Goal: Information Seeking & Learning: Learn about a topic

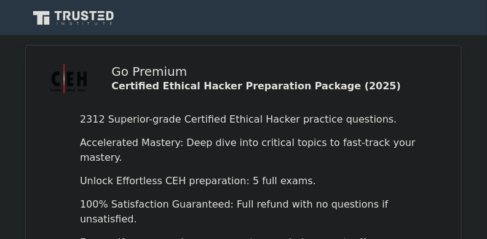
scroll to position [4, 0]
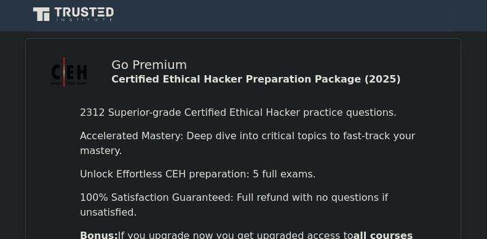
drag, startPoint x: 343, startPoint y: 69, endPoint x: 340, endPoint y: 81, distance: 11.3
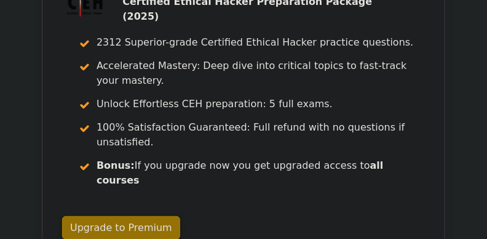
scroll to position [1066, 0]
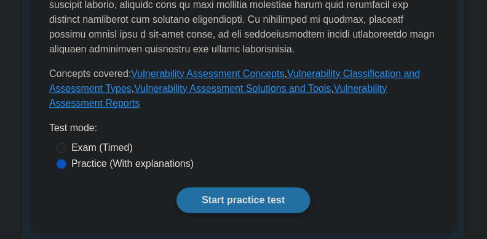
scroll to position [639, 0]
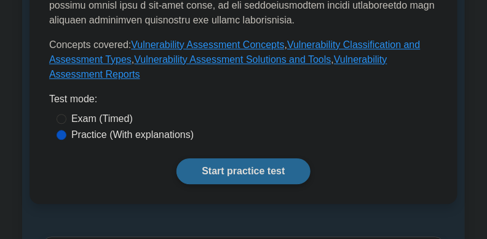
click at [277, 158] on link "Start practice test" at bounding box center [242, 171] width 133 height 26
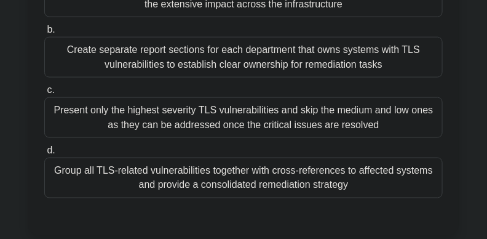
scroll to position [326, 0]
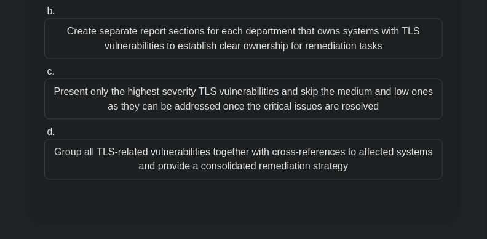
click at [439, 167] on div "Group all TLS-related vulnerabilities together with cross-references to affecte…" at bounding box center [243, 159] width 398 height 41
click at [44, 136] on input "d. Group all TLS-related vulnerabilities together with cross-references to affe…" at bounding box center [44, 132] width 0 height 8
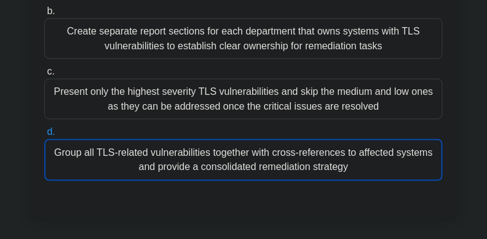
click at [413, 165] on div "Group all TLS-related vulnerabilities together with cross-references to affecte…" at bounding box center [243, 160] width 398 height 42
click at [44, 136] on input "d. Group all TLS-related vulnerabilities together with cross-references to affe…" at bounding box center [44, 132] width 0 height 8
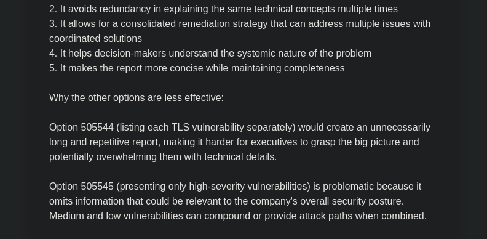
scroll to position [867, 0]
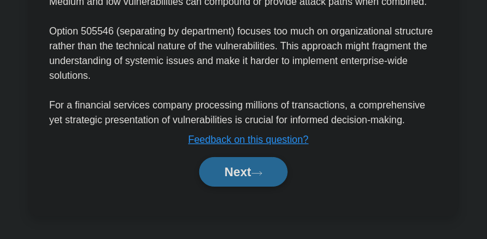
click at [224, 170] on button "Next" at bounding box center [243, 172] width 88 height 30
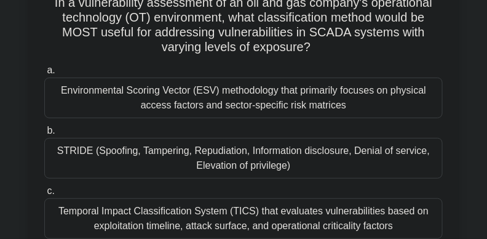
scroll to position [89, 0]
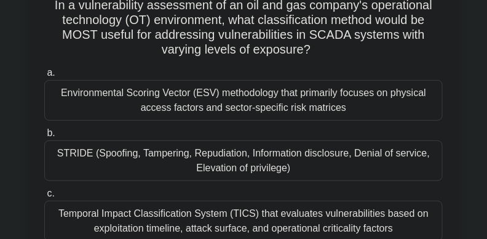
drag, startPoint x: 467, startPoint y: 72, endPoint x: 5, endPoint y: 130, distance: 466.0
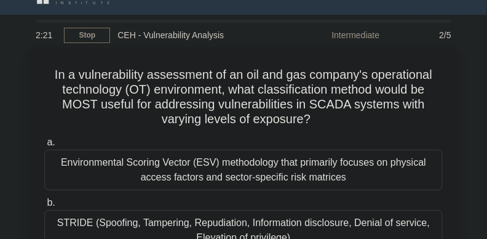
scroll to position [0, 0]
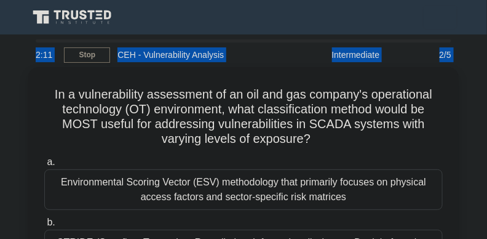
drag, startPoint x: 486, startPoint y: 36, endPoint x: 491, endPoint y: 60, distance: 24.6
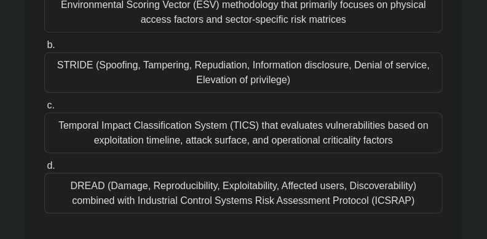
scroll to position [180, 0]
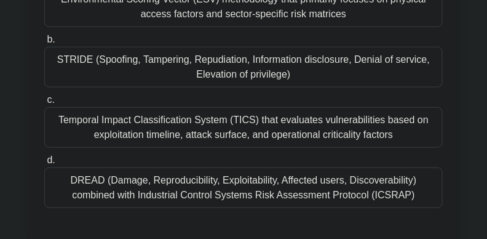
click at [382, 183] on div "DREAD (Damage, Reproducibility, Exploitability, Affected users, Discoverability…" at bounding box center [243, 187] width 398 height 41
click at [44, 164] on input "d. DREAD (Damage, Reproducibility, Exploitability, Affected users, Discoverabil…" at bounding box center [44, 160] width 0 height 8
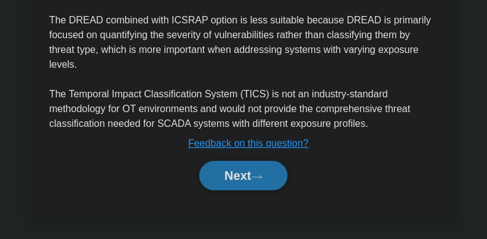
scroll to position [706, 0]
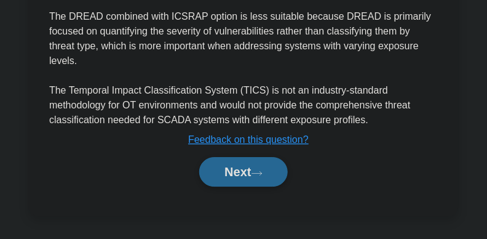
click at [240, 173] on button "Next" at bounding box center [243, 172] width 88 height 30
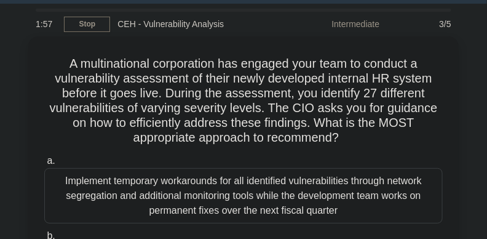
scroll to position [30, 0]
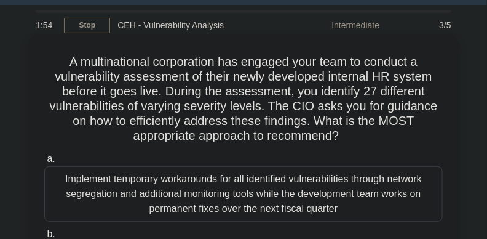
drag, startPoint x: 351, startPoint y: 145, endPoint x: 55, endPoint y: 66, distance: 306.7
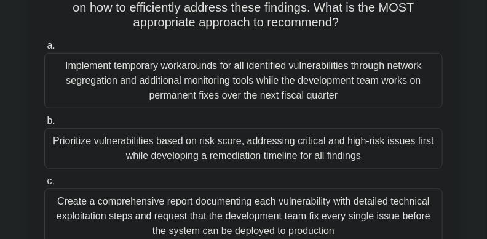
scroll to position [145, 0]
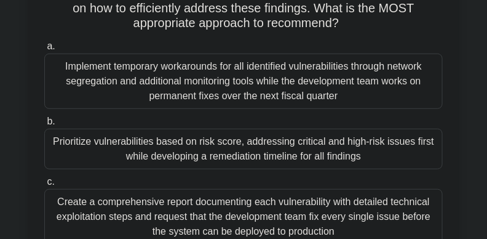
click at [463, 95] on div "A multinational corporation has engaged your team to conduct a vulnerability as…" at bounding box center [243, 146] width 443 height 449
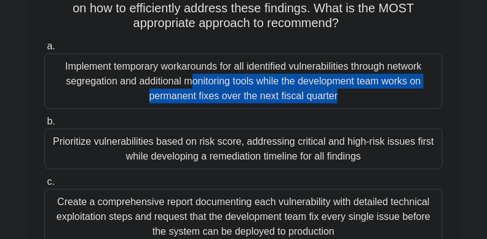
click at [463, 95] on div "A multinational corporation has engaged your team to conduct a vulnerability as…" at bounding box center [243, 146] width 443 height 449
click at [462, 95] on div "A multinational corporation has engaged your team to conduct a vulnerability as…" at bounding box center [243, 146] width 443 height 449
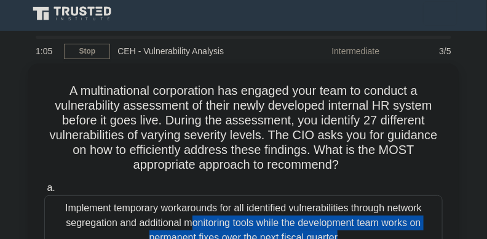
scroll to position [0, 0]
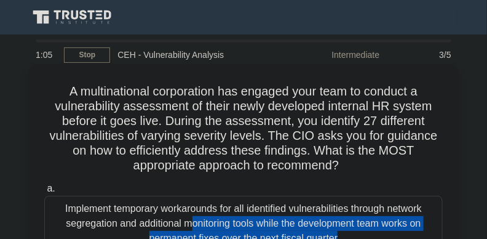
click at [341, 225] on div "Implement temporary workarounds for all identified vulnerabilities through netw…" at bounding box center [243, 223] width 398 height 55
click at [44, 192] on input "a. Implement temporary workarounds for all identified vulnerabilities through n…" at bounding box center [44, 188] width 0 height 8
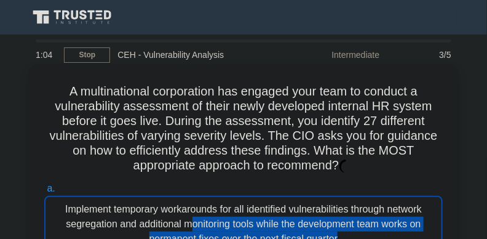
click at [341, 225] on div "Implement temporary workarounds for all identified vulnerabilities through netw…" at bounding box center [243, 224] width 398 height 57
click at [44, 192] on input "a. Implement temporary workarounds for all identified vulnerabilities through n…" at bounding box center [44, 188] width 0 height 8
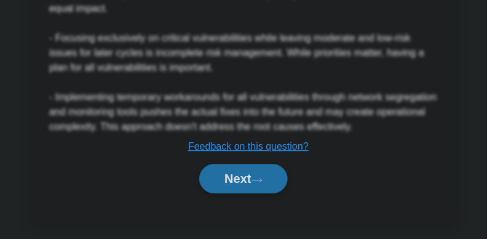
scroll to position [735, 0]
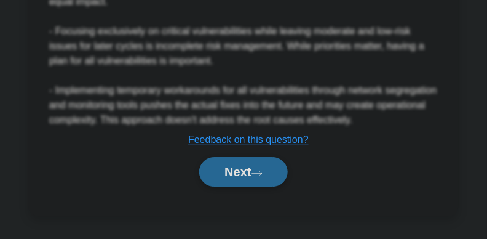
click at [217, 168] on button "Next" at bounding box center [243, 172] width 88 height 30
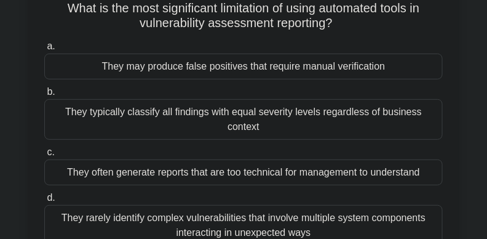
scroll to position [90, 0]
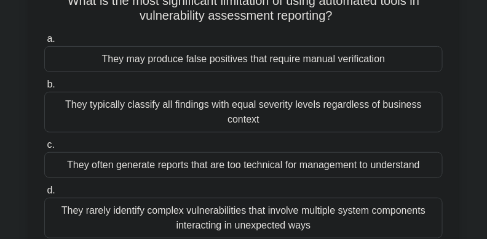
click at [271, 69] on div "They may produce false positives that require manual verification" at bounding box center [243, 59] width 398 height 26
click at [44, 43] on input "a. They may produce false positives that require manual verification" at bounding box center [44, 39] width 0 height 8
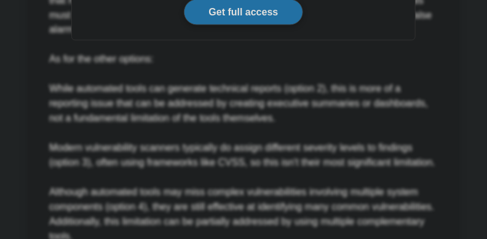
scroll to position [557, 0]
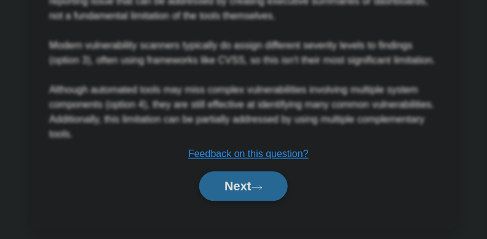
click at [262, 184] on icon at bounding box center [257, 187] width 11 height 7
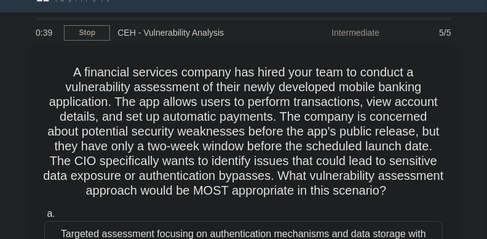
scroll to position [0, 0]
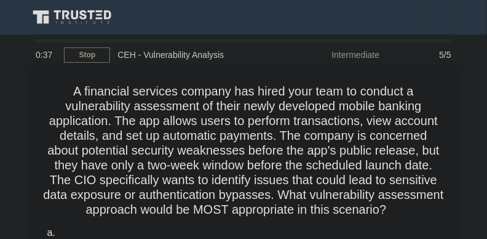
drag, startPoint x: 53, startPoint y: 87, endPoint x: 331, endPoint y: 162, distance: 287.1
click at [435, 214] on h5 "A financial services company has hired your team to conduct a vulnerability ass…" at bounding box center [243, 151] width 401 height 134
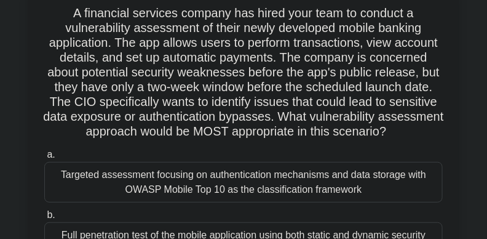
scroll to position [92, 0]
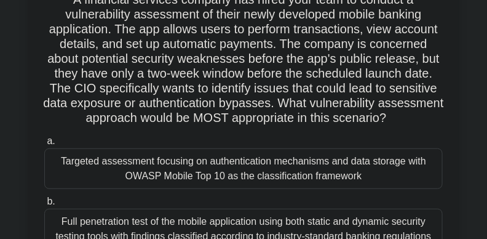
click at [347, 171] on div "Targeted assessment focusing on authentication mechanisms and data storage with…" at bounding box center [243, 168] width 398 height 41
click at [44, 145] on input "a. Targeted assessment focusing on authentication mechanisms and data storage w…" at bounding box center [44, 141] width 0 height 8
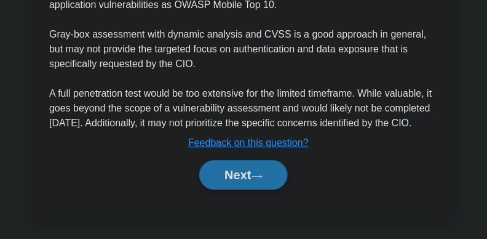
scroll to position [770, 0]
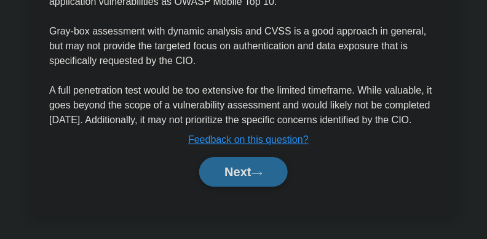
click at [257, 176] on icon at bounding box center [257, 173] width 11 height 7
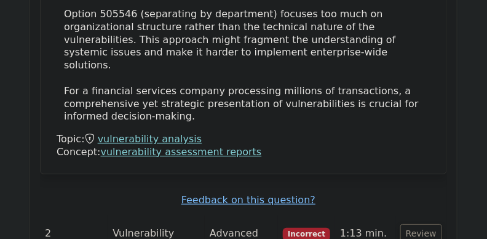
scroll to position [1912, 0]
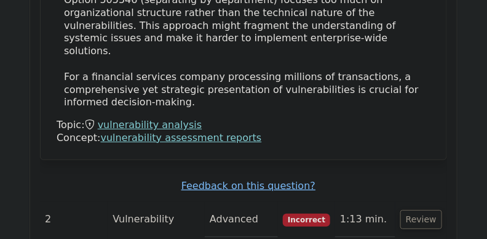
click at [420, 210] on button "Review" at bounding box center [421, 219] width 42 height 19
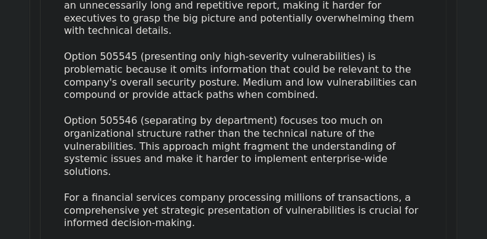
scroll to position [1865, 0]
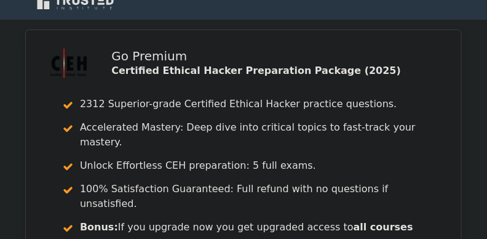
scroll to position [101, 0]
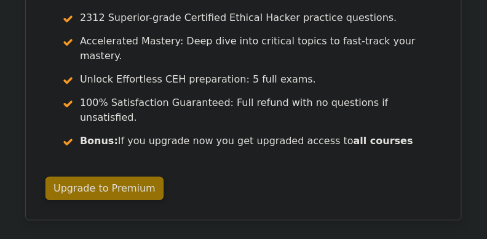
click at [486, 13] on div "Go Premium Certified Ethical Hacker Preparation Package (2025) 2312 Superior-gr…" at bounding box center [243, 88] width 487 height 291
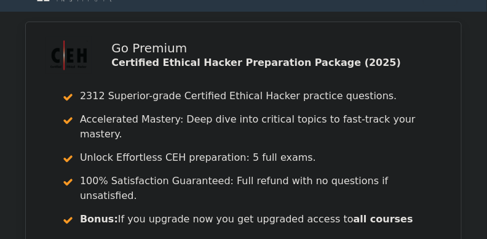
click at [467, 192] on div "Go Premium Certified Ethical Hacker Preparation Package (2025) 2312 Superior-gr…" at bounding box center [243, 167] width 461 height 291
click at [3, 90] on div "Go Premium Certified Ethical Hacker Preparation Package (2025) 2312 Superior-gr…" at bounding box center [243, 167] width 487 height 291
drag, startPoint x: 4, startPoint y: 89, endPoint x: 485, endPoint y: 99, distance: 481.6
click at [485, 99] on div "Go Premium Certified Ethical Hacker Preparation Package (2025) 2312 Superior-gr…" at bounding box center [243, 167] width 487 height 291
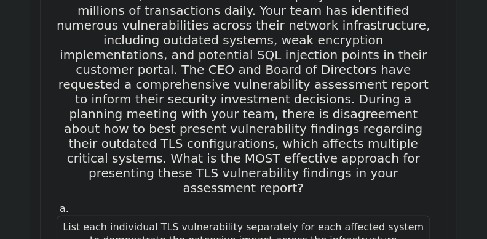
scroll to position [1076, 0]
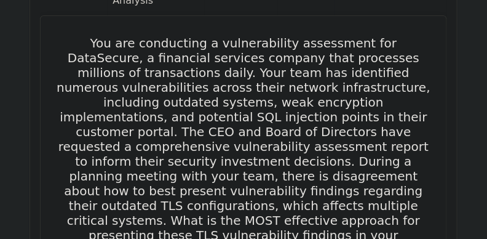
click at [103, 55] on h5 "You are conducting a vulnerability assessment for DataSecure, a financial servi…" at bounding box center [243, 146] width 376 height 221
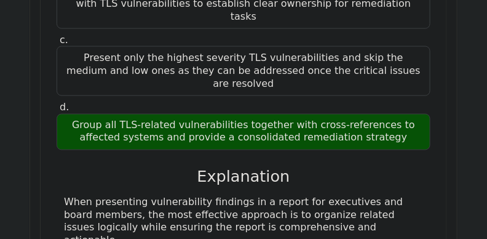
scroll to position [1341, 0]
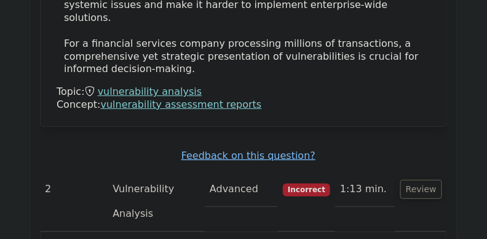
scroll to position [1943, 0]
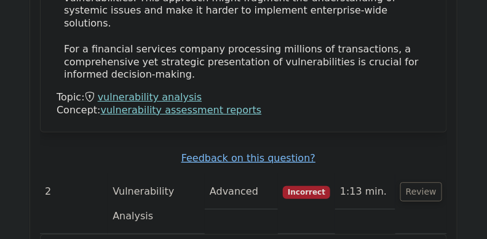
drag, startPoint x: 473, startPoint y: 110, endPoint x: 483, endPoint y: 119, distance: 13.0
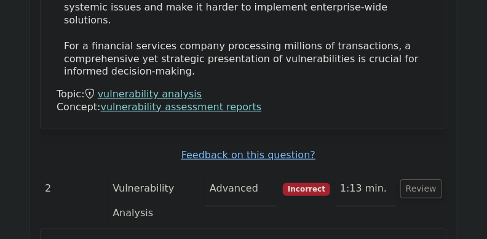
drag, startPoint x: 483, startPoint y: 119, endPoint x: 44, endPoint y: 130, distance: 438.6
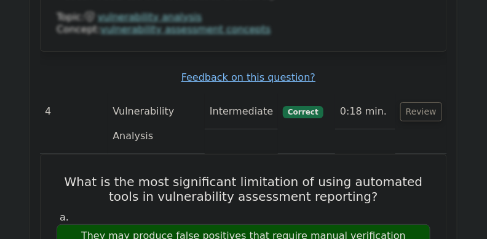
scroll to position [3883, 0]
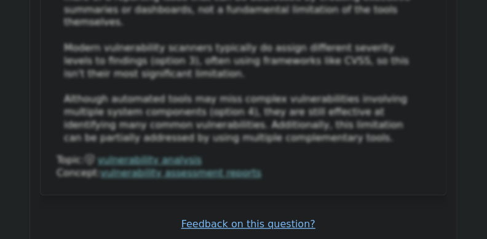
scroll to position [4497, 0]
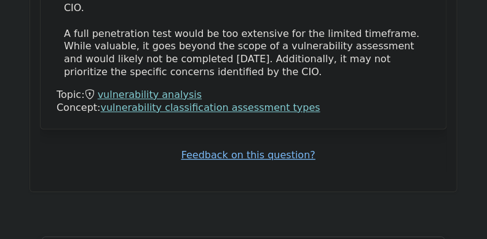
scroll to position [5567, 0]
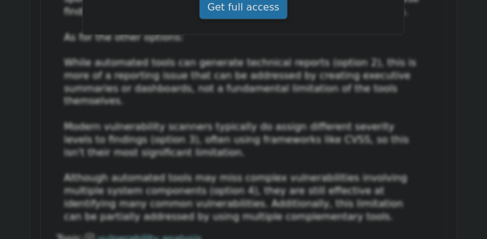
scroll to position [4424, 0]
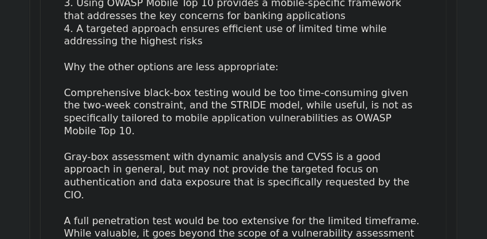
scroll to position [5567, 0]
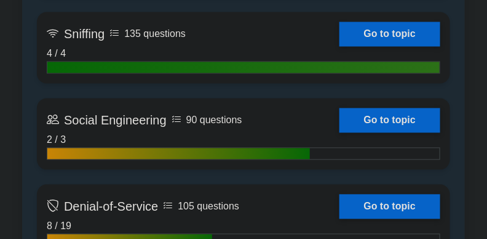
scroll to position [1426, 0]
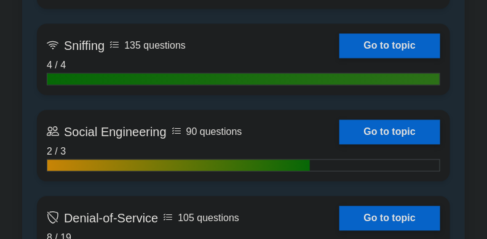
drag, startPoint x: 491, startPoint y: 17, endPoint x: 451, endPoint y: 94, distance: 86.4
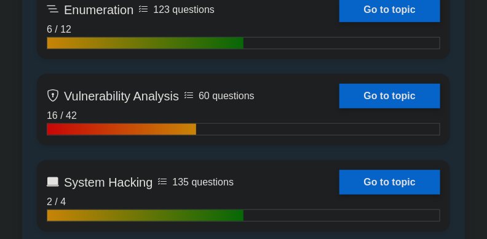
scroll to position [1152, 0]
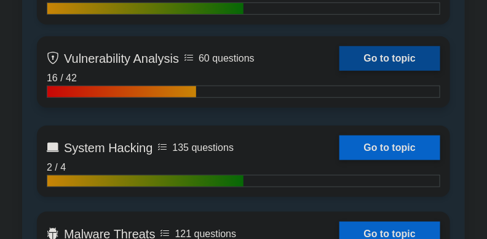
click at [382, 60] on link "Go to topic" at bounding box center [389, 58] width 101 height 25
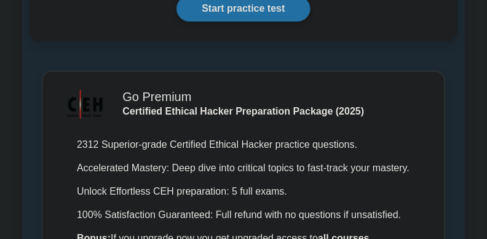
scroll to position [745, 0]
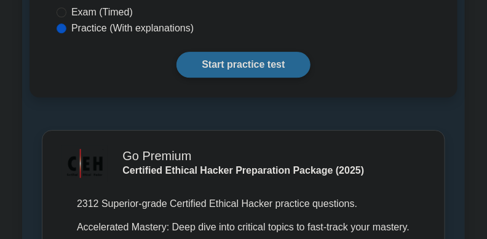
click at [263, 52] on link "Start practice test" at bounding box center [242, 65] width 133 height 26
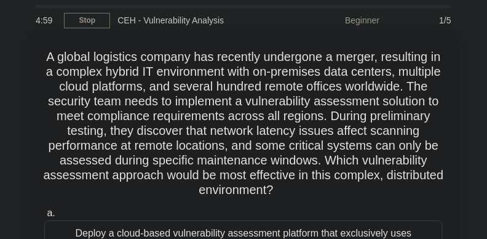
scroll to position [41, 0]
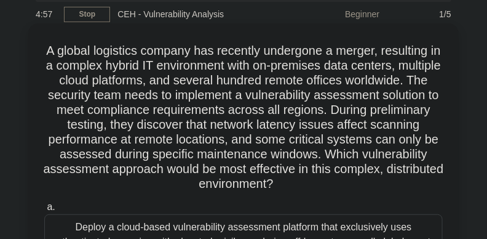
drag, startPoint x: 42, startPoint y: 50, endPoint x: 397, endPoint y: 185, distance: 378.9
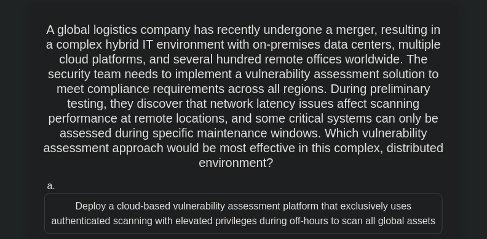
scroll to position [66, 0]
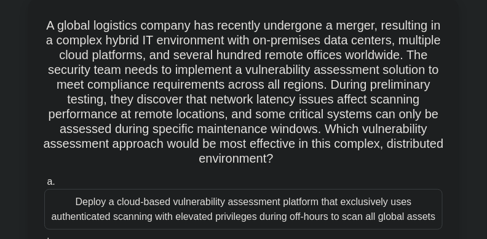
click at [410, 160] on h5 "A global logistics company has recently undergone a merger, resulting in a comp…" at bounding box center [243, 92] width 401 height 149
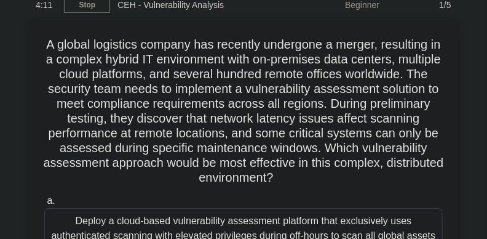
scroll to position [12, 0]
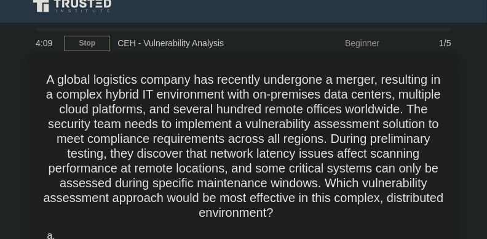
drag, startPoint x: 387, startPoint y: 215, endPoint x: 36, endPoint y: 80, distance: 376.9
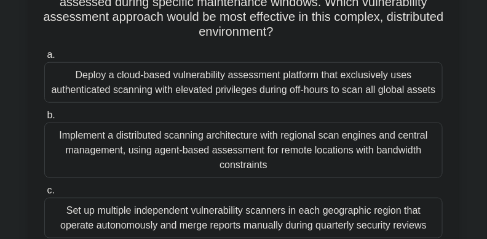
scroll to position [208, 0]
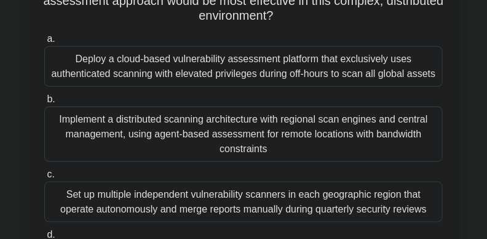
click at [253, 79] on div "Deploy a cloud-based vulnerability assessment platform that exclusively uses au…" at bounding box center [243, 66] width 398 height 41
click at [44, 43] on input "a. Deploy a cloud-based vulnerability assessment platform that exclusively uses…" at bounding box center [44, 39] width 0 height 8
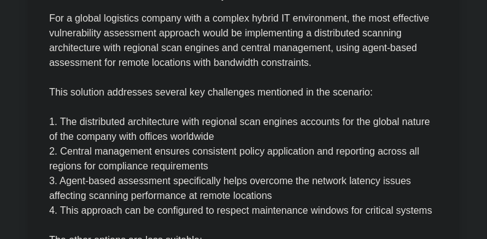
scroll to position [854, 0]
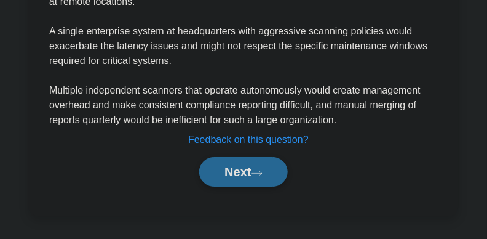
click at [249, 178] on button "Next" at bounding box center [243, 172] width 88 height 30
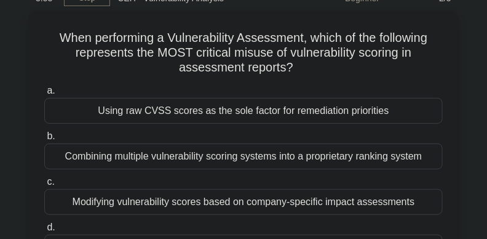
scroll to position [0, 0]
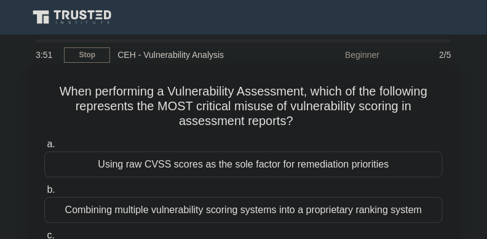
drag, startPoint x: 303, startPoint y: 121, endPoint x: 45, endPoint y: 88, distance: 259.7
click at [45, 88] on h5 "When performing a Vulnerability Assessment, which of the following represents t…" at bounding box center [243, 107] width 401 height 46
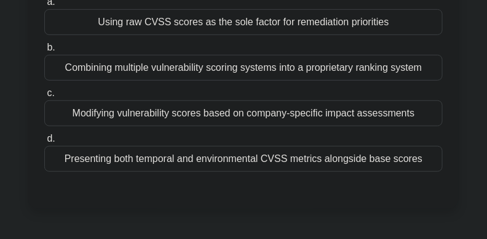
scroll to position [108, 0]
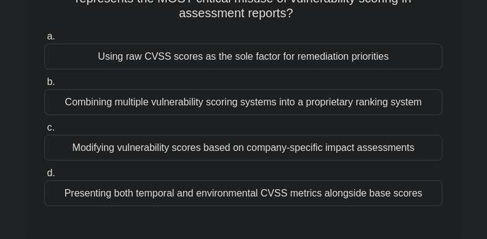
click at [320, 191] on div "Presenting both temporal and environmental CVSS metrics alongside base scores" at bounding box center [243, 193] width 398 height 26
click at [44, 177] on input "d. Presenting both temporal and environmental CVSS metrics alongside base scores" at bounding box center [44, 173] width 0 height 8
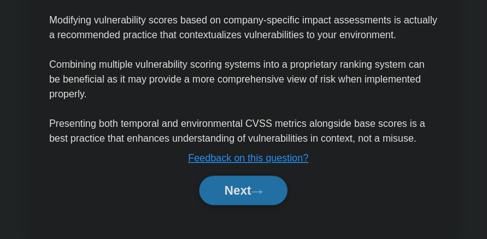
scroll to position [632, 0]
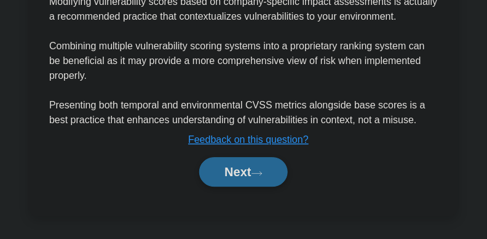
click at [251, 174] on button "Next" at bounding box center [243, 172] width 88 height 30
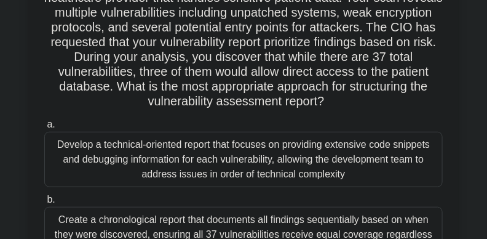
scroll to position [0, 0]
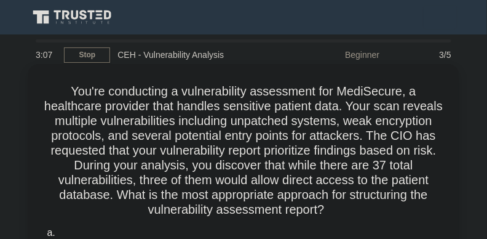
drag, startPoint x: 371, startPoint y: 103, endPoint x: 64, endPoint y: 88, distance: 307.8
click at [64, 88] on h5 "You're conducting a vulnerability assessment for MediSecure, a healthcare provi…" at bounding box center [243, 151] width 401 height 134
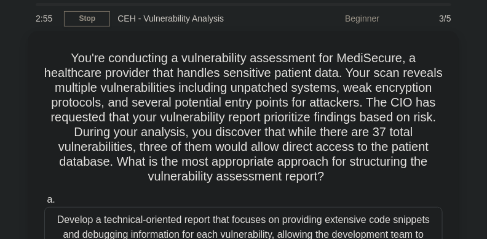
scroll to position [42, 0]
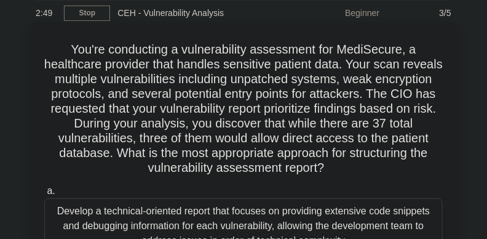
drag, startPoint x: 487, startPoint y: 89, endPoint x: 92, endPoint y: 127, distance: 396.6
click at [92, 127] on h5 "You're conducting a vulnerability assessment for MediSecure, a healthcare provi…" at bounding box center [243, 109] width 401 height 134
drag, startPoint x: 87, startPoint y: 53, endPoint x: 382, endPoint y: 170, distance: 317.2
click at [382, 170] on h5 "You're conducting a vulnerability assessment for MediSecure, a healthcare provi…" at bounding box center [243, 109] width 401 height 134
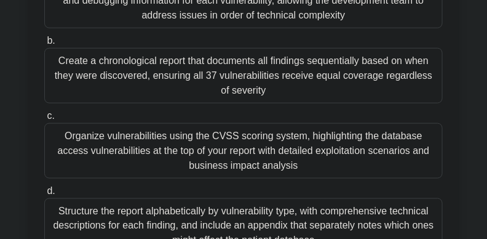
scroll to position [276, 0]
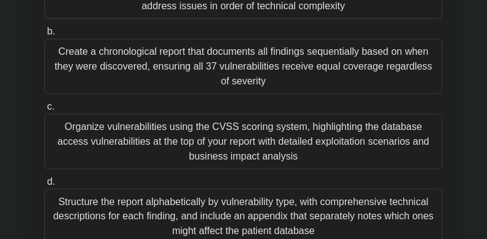
click at [295, 142] on div "Organize vulnerabilities using the CVSS scoring system, highlighting the databa…" at bounding box center [243, 141] width 398 height 55
click at [44, 111] on input "c. Organize vulnerabilities using the CVSS scoring system, highlighting the dat…" at bounding box center [44, 107] width 0 height 8
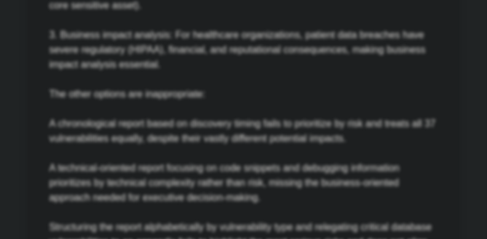
scroll to position [897, 0]
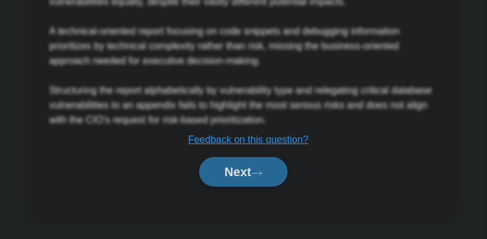
click at [238, 167] on button "Next" at bounding box center [243, 172] width 88 height 30
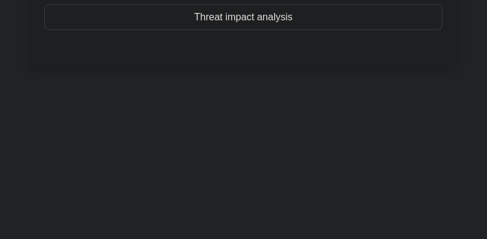
scroll to position [0, 0]
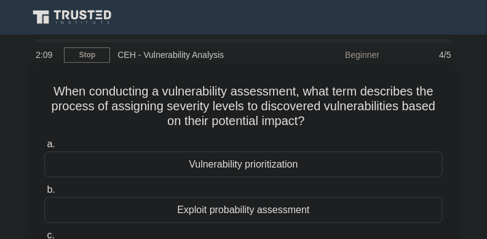
drag, startPoint x: 318, startPoint y: 129, endPoint x: 32, endPoint y: 86, distance: 289.2
click at [32, 86] on div "When conducting a vulnerability assessment, what term describes the process of …" at bounding box center [243, 207] width 430 height 287
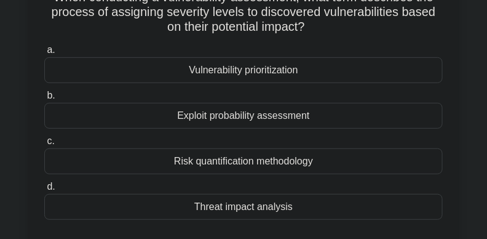
scroll to position [105, 0]
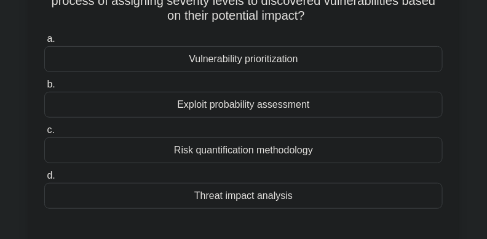
click at [250, 61] on div "Vulnerability prioritization" at bounding box center [243, 59] width 398 height 26
click at [44, 43] on input "a. Vulnerability prioritization" at bounding box center [44, 39] width 0 height 8
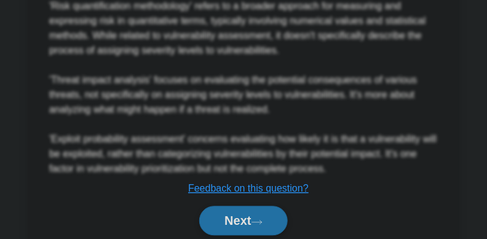
scroll to position [542, 0]
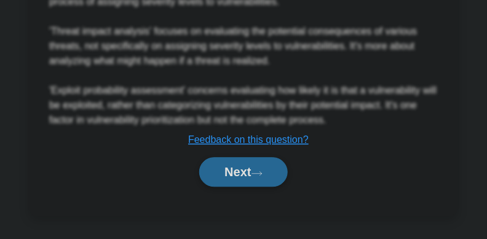
click at [244, 179] on button "Next" at bounding box center [243, 172] width 88 height 30
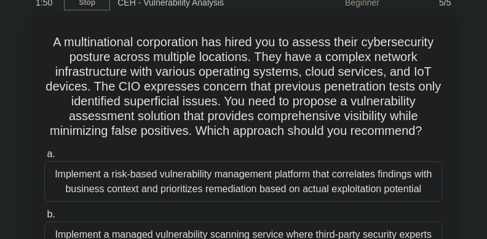
scroll to position [33, 0]
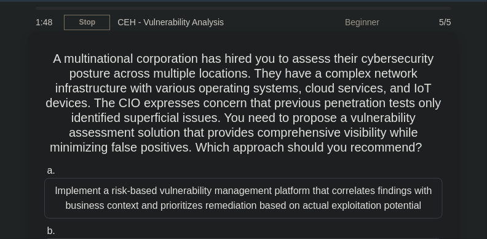
drag, startPoint x: 434, startPoint y: 142, endPoint x: 37, endPoint y: 51, distance: 407.5
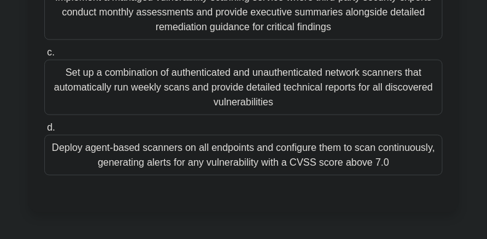
scroll to position [283, 0]
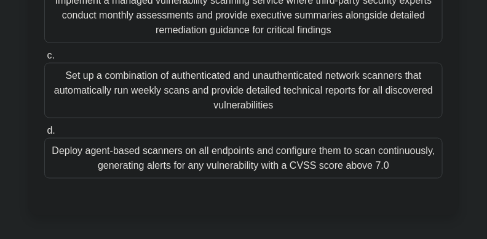
click at [379, 170] on div "Deploy agent-based scanners on all endpoints and configure them to scan continu…" at bounding box center [243, 158] width 398 height 41
click at [44, 135] on input "d. Deploy agent-based scanners on all endpoints and configure them to scan cont…" at bounding box center [44, 131] width 0 height 8
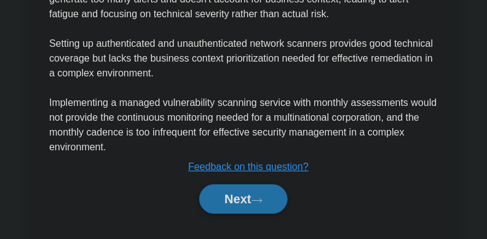
scroll to position [765, 0]
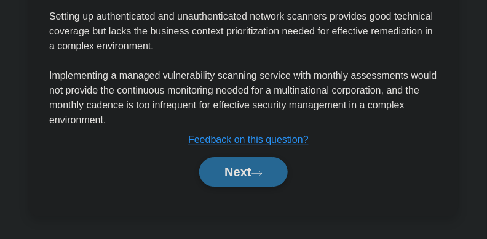
click at [244, 167] on button "Next" at bounding box center [243, 172] width 88 height 30
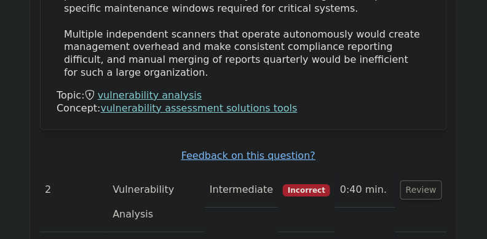
scroll to position [1870, 0]
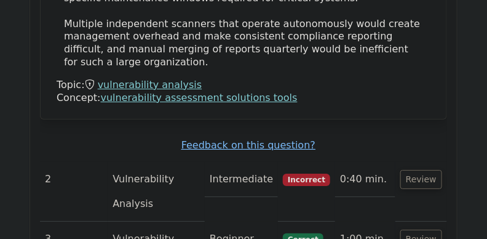
click at [419, 229] on button "Review" at bounding box center [421, 238] width 42 height 19
click at [417, 170] on button "Review" at bounding box center [421, 179] width 42 height 19
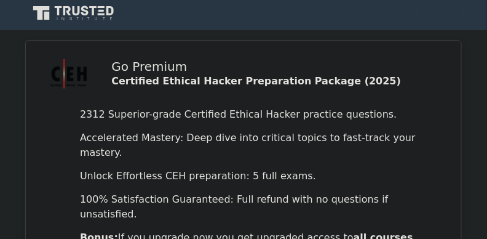
scroll to position [0, 0]
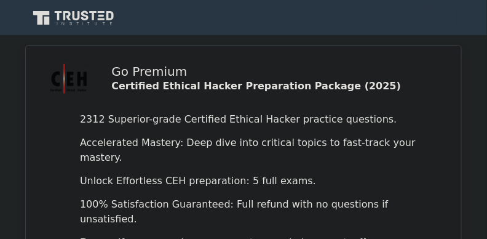
click at [480, 52] on div "Go Premium Certified Ethical Hacker Preparation Package (2025) 2312 Superior-gr…" at bounding box center [243, 190] width 487 height 291
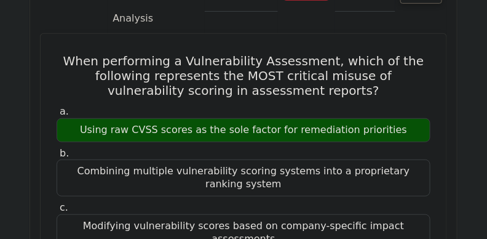
scroll to position [2080, 0]
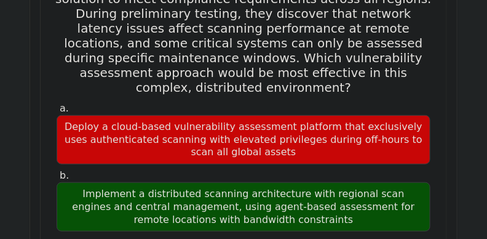
scroll to position [1132, 0]
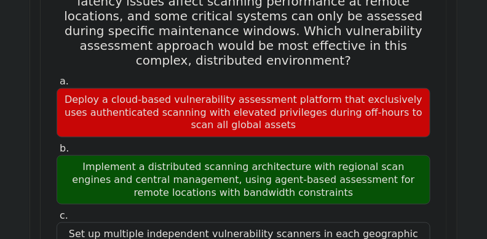
drag, startPoint x: 23, startPoint y: 114, endPoint x: 34, endPoint y: 158, distance: 44.9
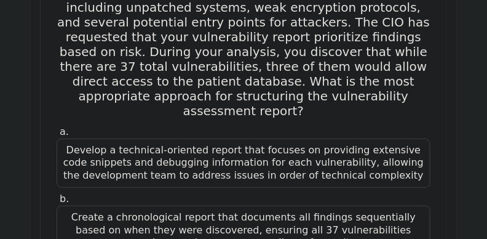
scroll to position [3028, 0]
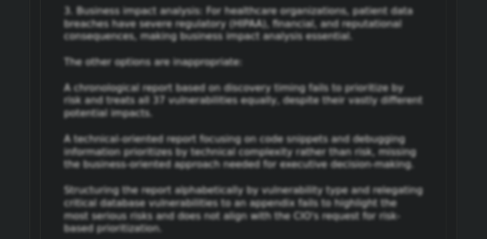
scroll to position [3701, 0]
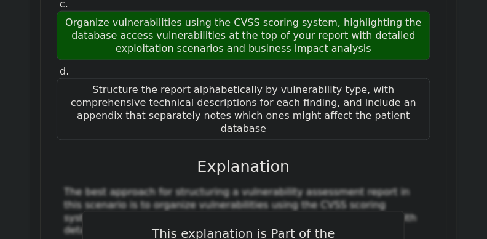
scroll to position [3270, 0]
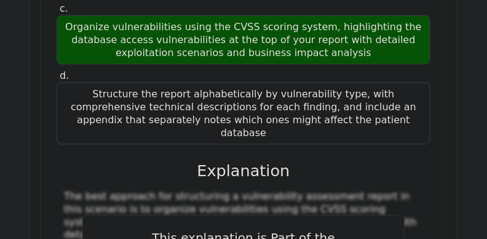
click at [458, 142] on div "Question Analysis Question # Topic Difficulty Result Time Spent Action 1 Vulner…" at bounding box center [243, 29] width 443 height 4914
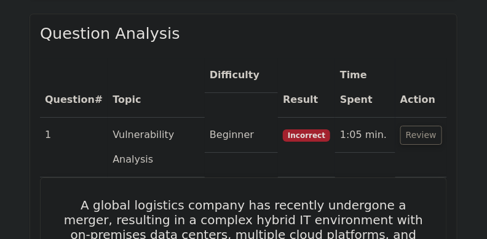
scroll to position [773, 0]
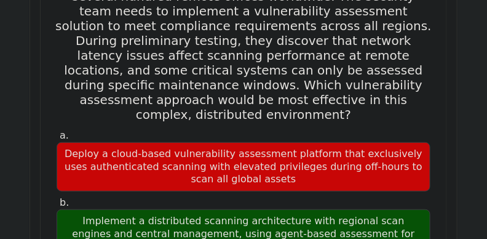
scroll to position [1112, 0]
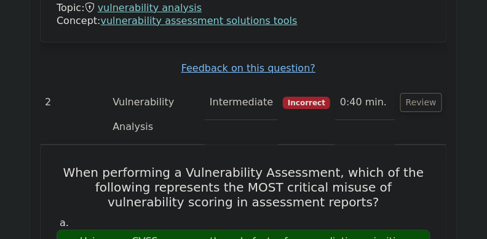
scroll to position [1927, 0]
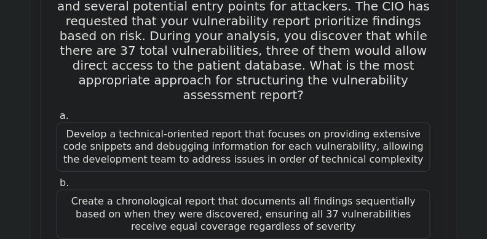
scroll to position [3021, 0]
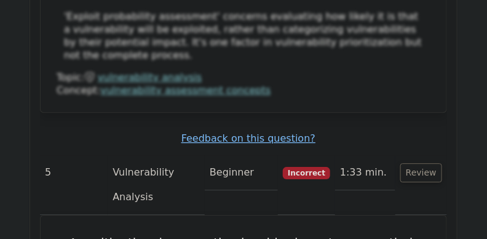
scroll to position [4601, 0]
